Goal: Task Accomplishment & Management: Complete application form

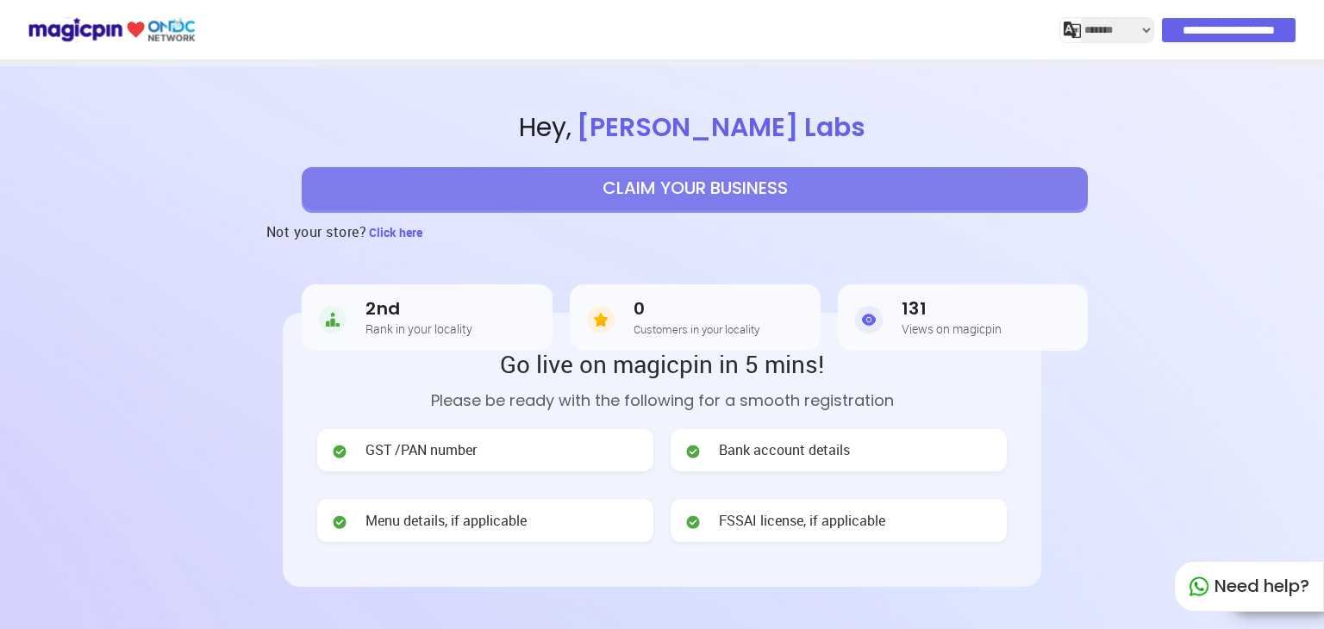
select select "*******"
click at [1202, 442] on header "**********" at bounding box center [662, 432] width 1324 height 732
click at [810, 188] on button "CLAIM YOUR BUSINESS" at bounding box center [695, 188] width 786 height 43
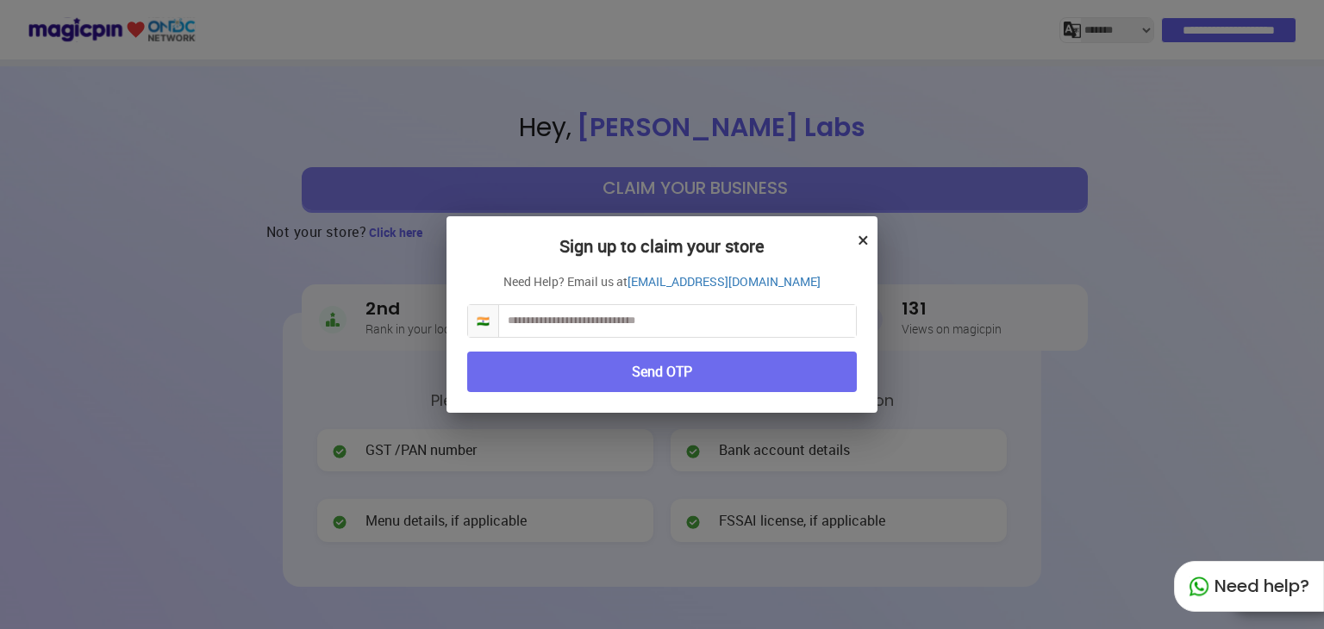
click at [615, 318] on input "text" at bounding box center [677, 321] width 357 height 32
type input "**********"
click at [505, 372] on button "Send OTP" at bounding box center [661, 372] width 389 height 40
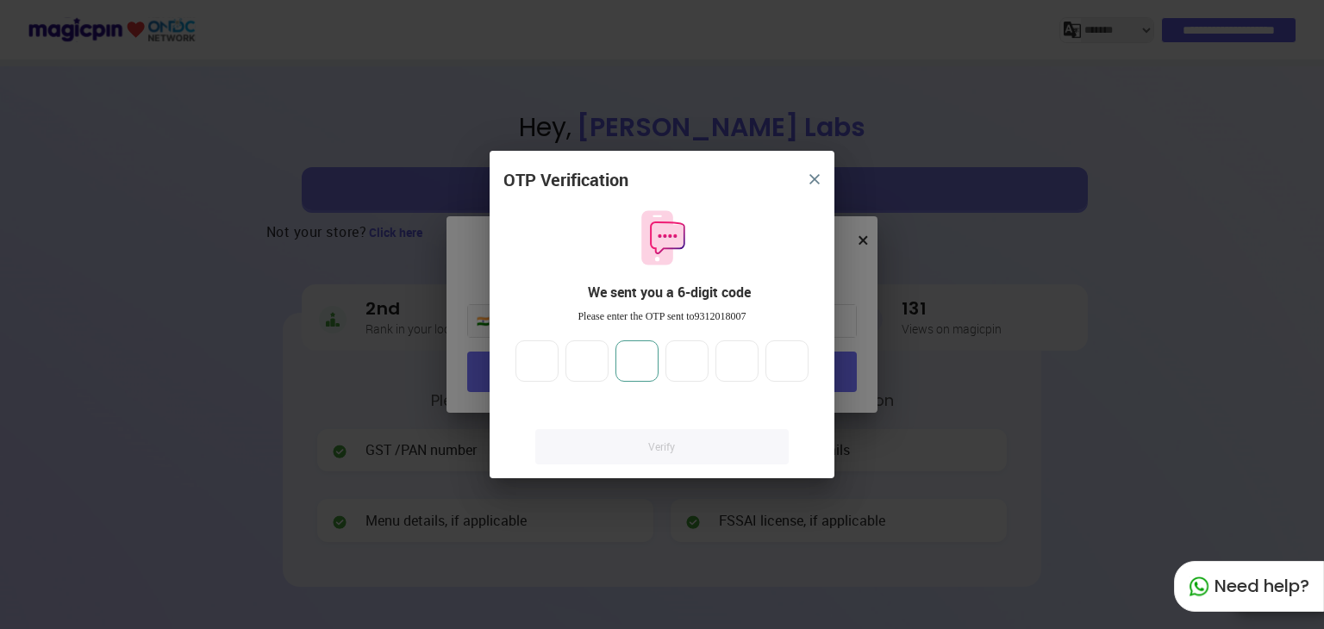
click at [650, 373] on input "number" at bounding box center [636, 360] width 43 height 41
click at [522, 359] on input "number" at bounding box center [536, 360] width 43 height 41
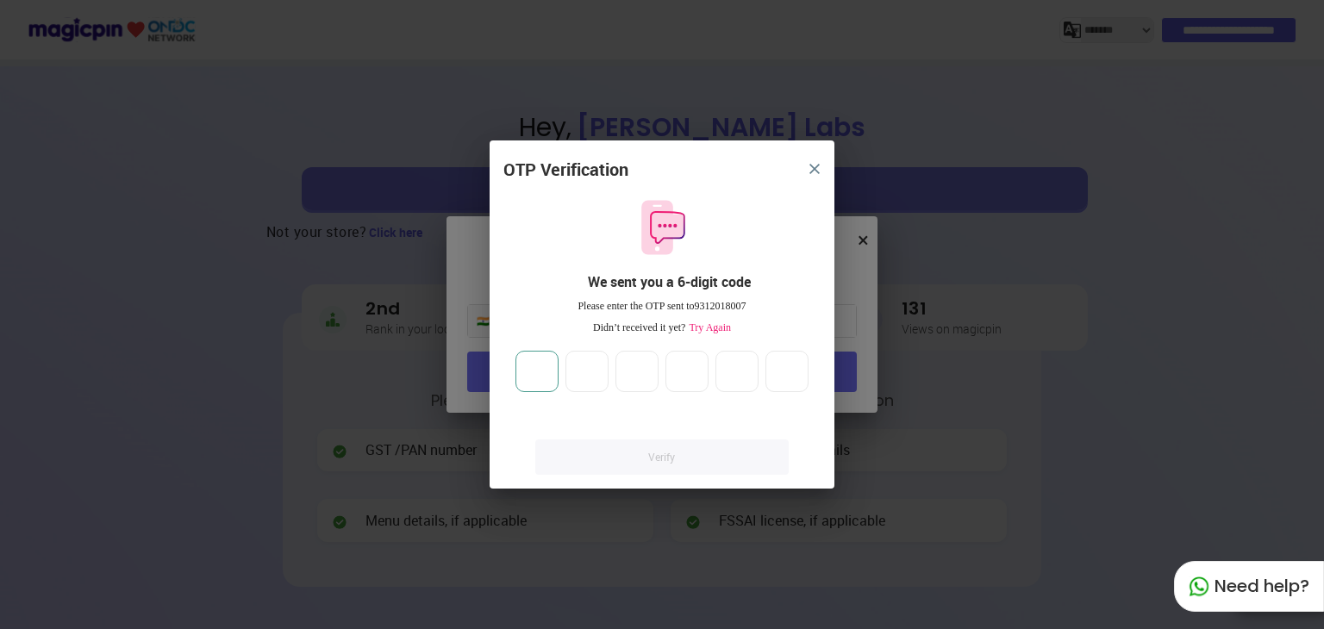
type input "*"
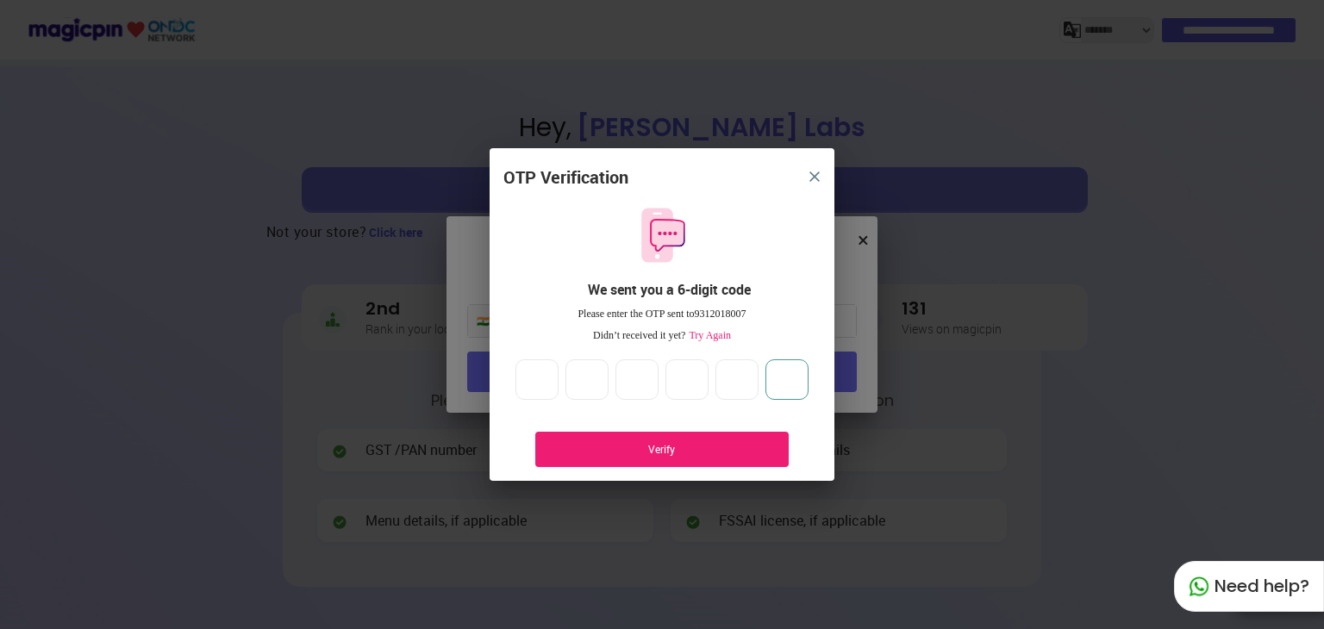
type input "*"
click at [601, 443] on div "Verify" at bounding box center [662, 449] width 202 height 15
click at [660, 444] on div "Verify" at bounding box center [662, 449] width 202 height 15
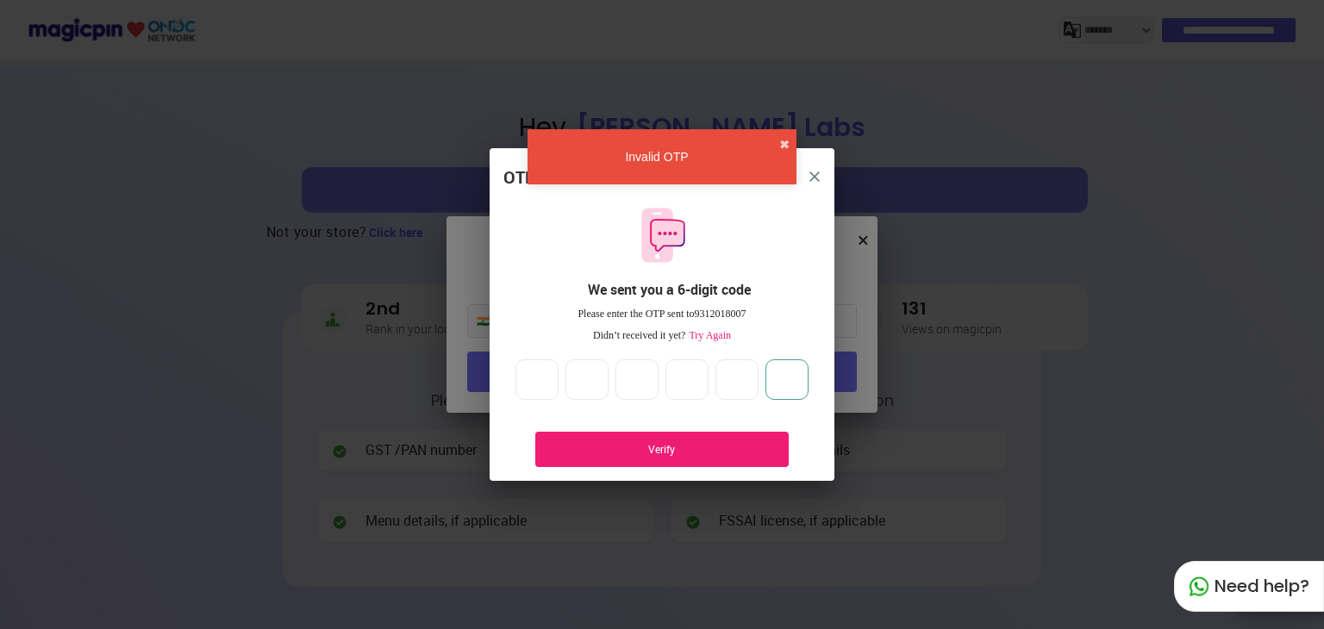
click at [797, 374] on input "*" at bounding box center [786, 379] width 43 height 41
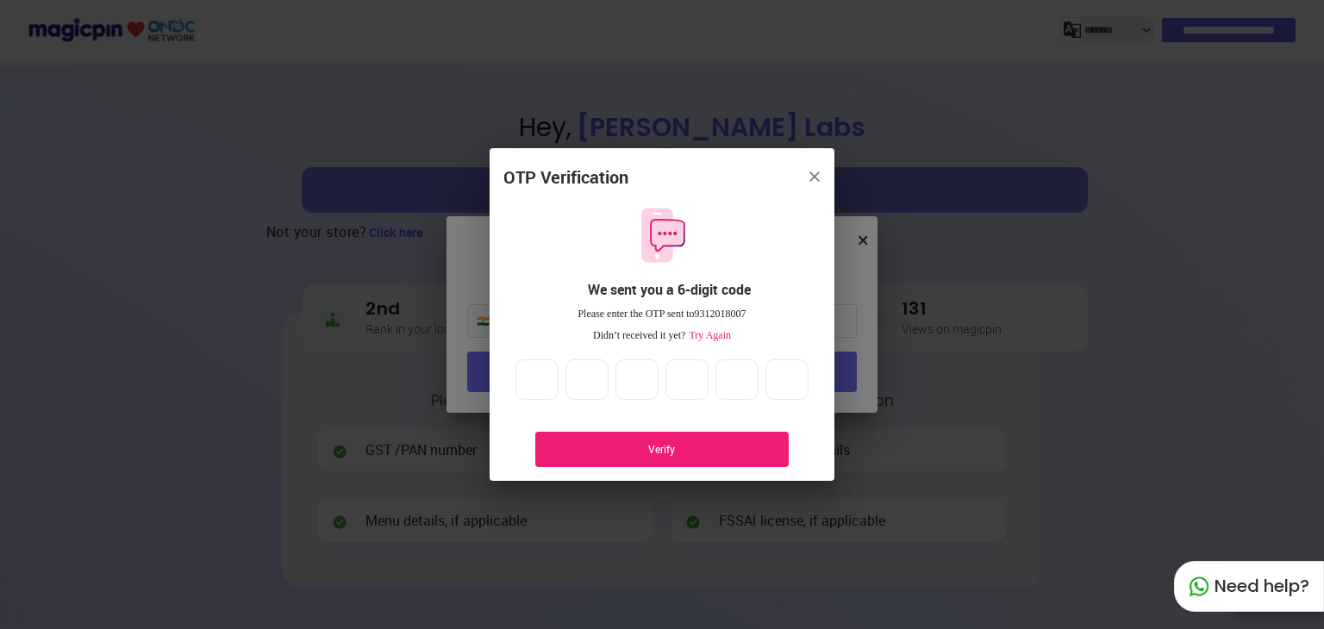
click at [668, 449] on div "Verify" at bounding box center [662, 449] width 202 height 15
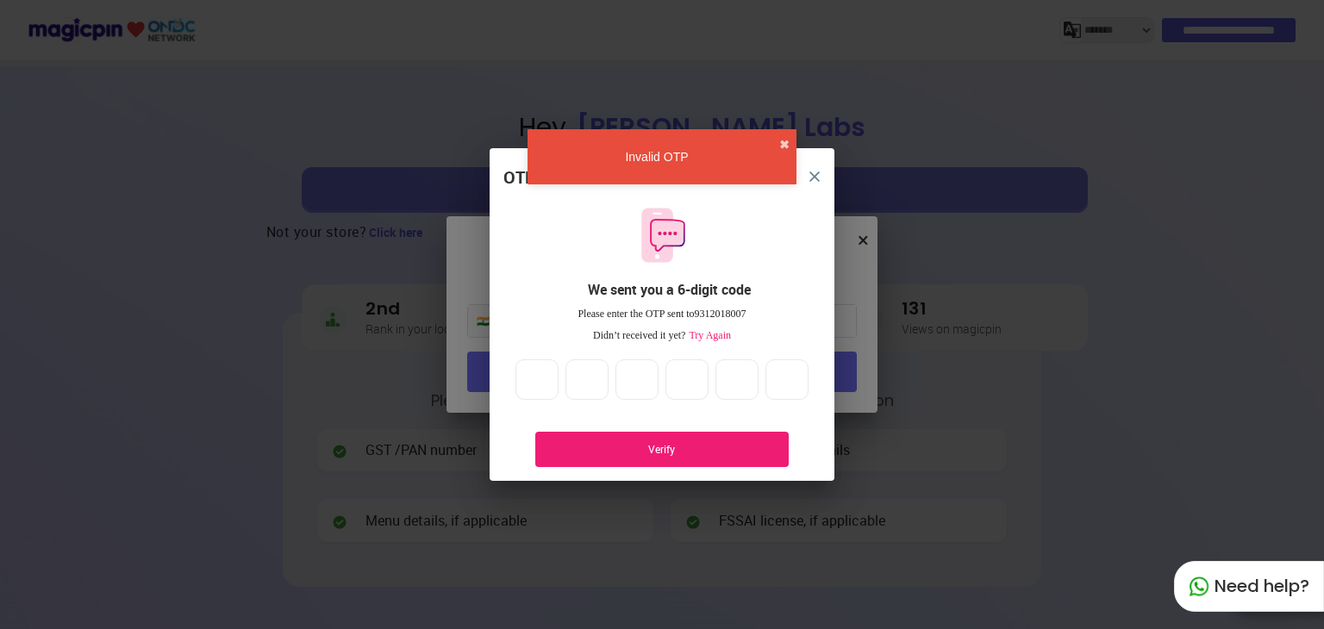
click at [668, 449] on div "Verify" at bounding box center [662, 449] width 202 height 15
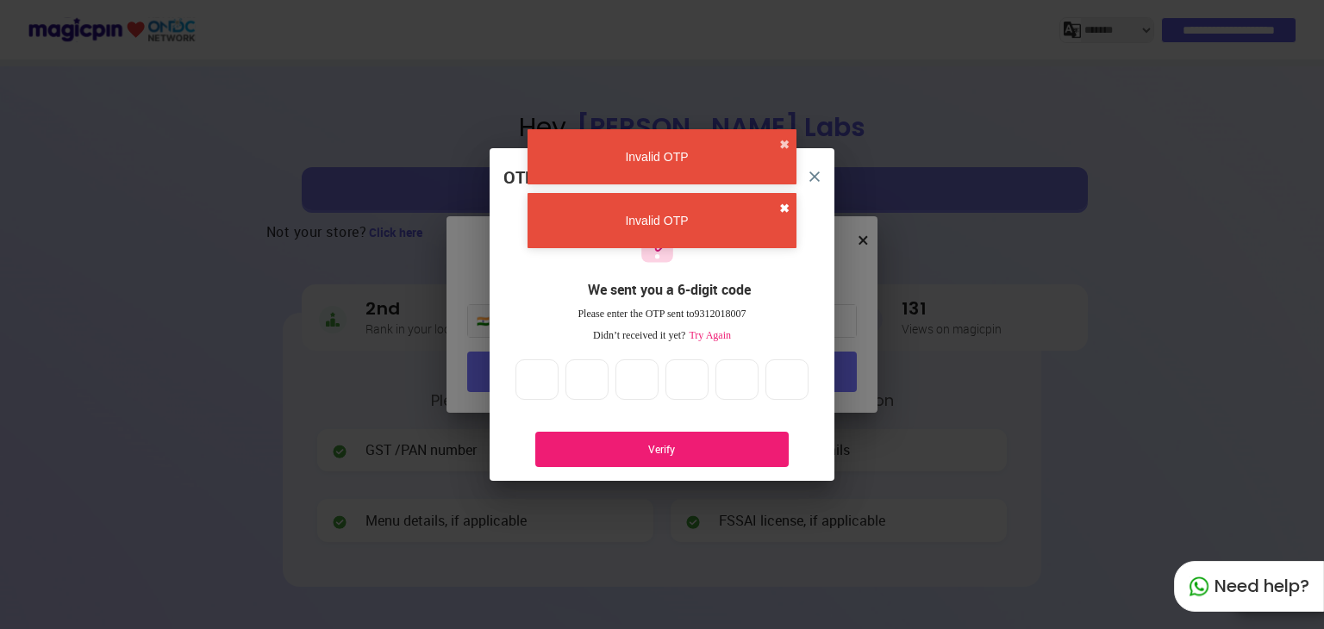
click at [788, 207] on button "✖" at bounding box center [784, 208] width 10 height 17
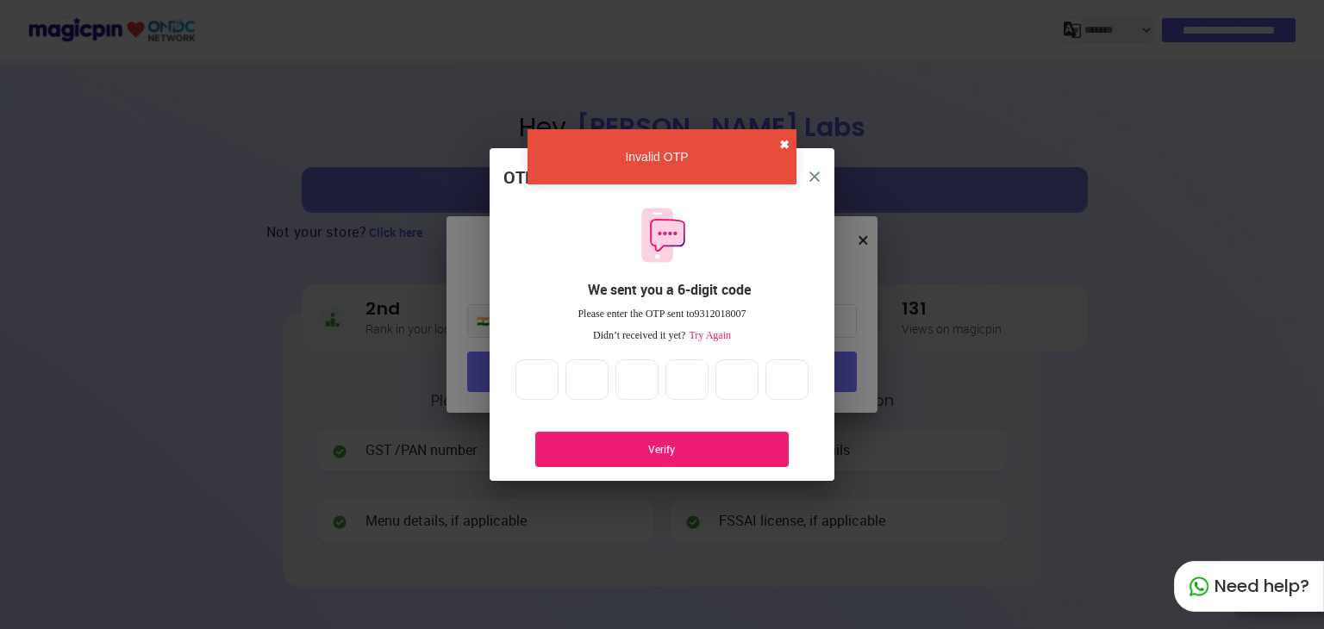
click at [779, 148] on button "✖" at bounding box center [784, 144] width 10 height 17
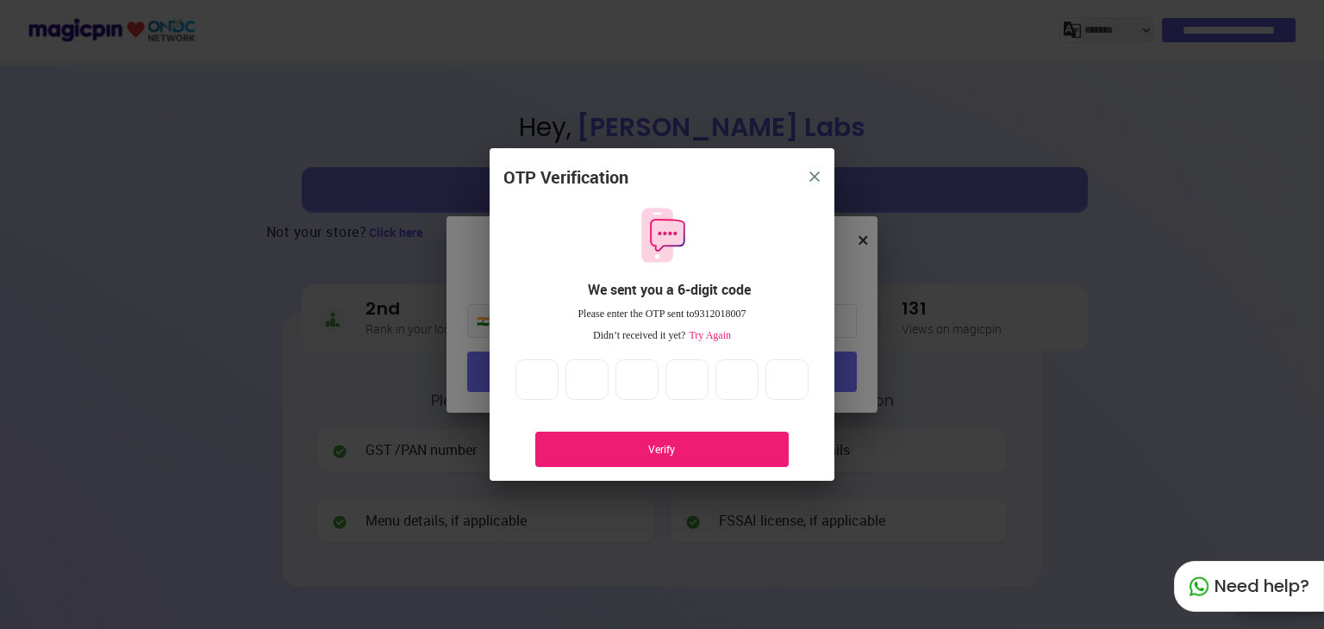
click at [712, 336] on span "Try Again" at bounding box center [708, 335] width 46 height 12
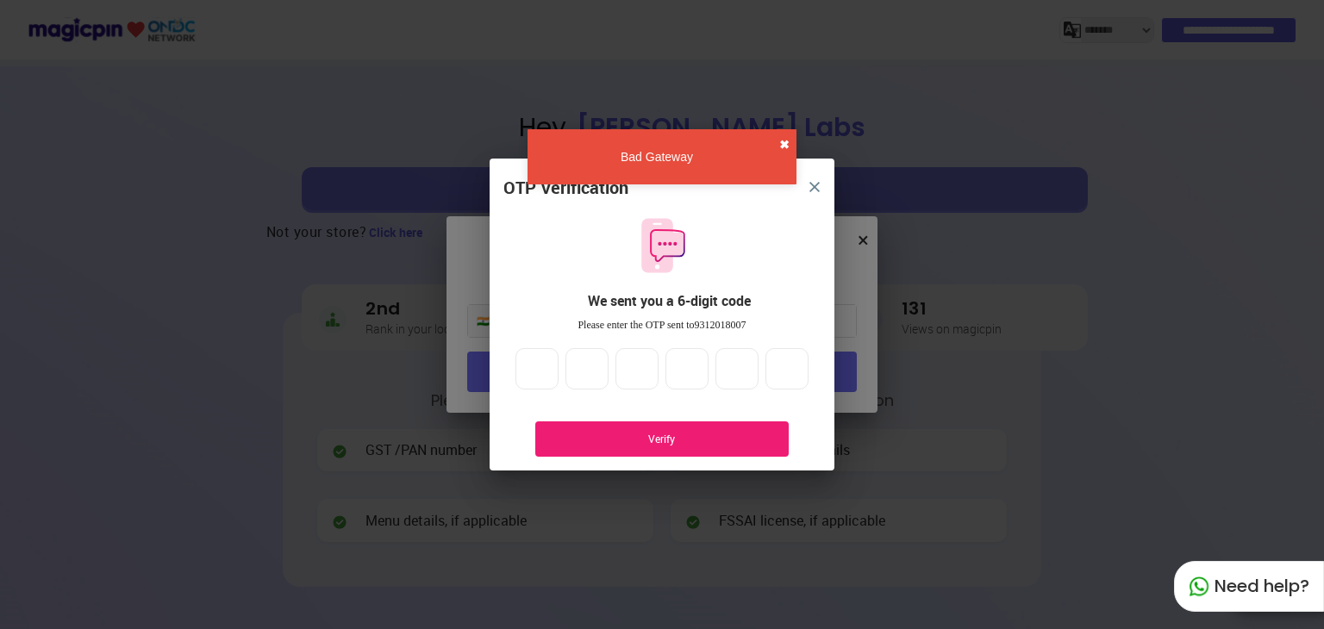
click at [783, 142] on button "✖" at bounding box center [784, 144] width 10 height 17
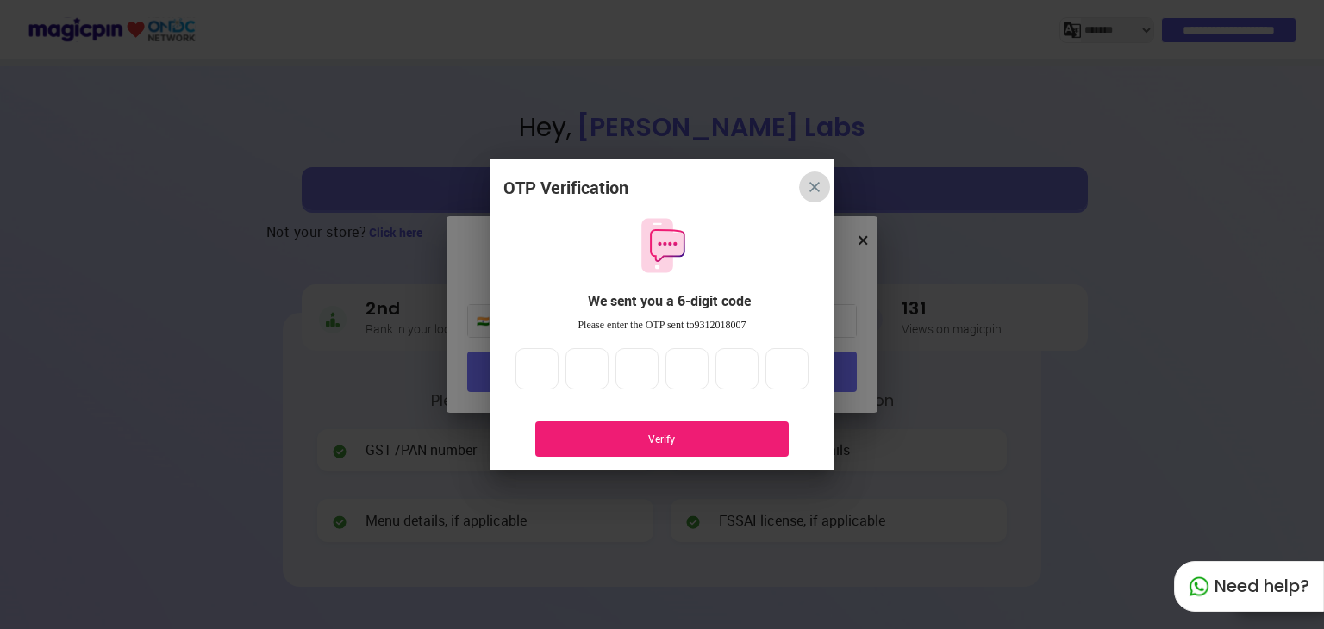
click at [813, 184] on img "close" at bounding box center [814, 187] width 10 height 10
